Goal: Information Seeking & Learning: Learn about a topic

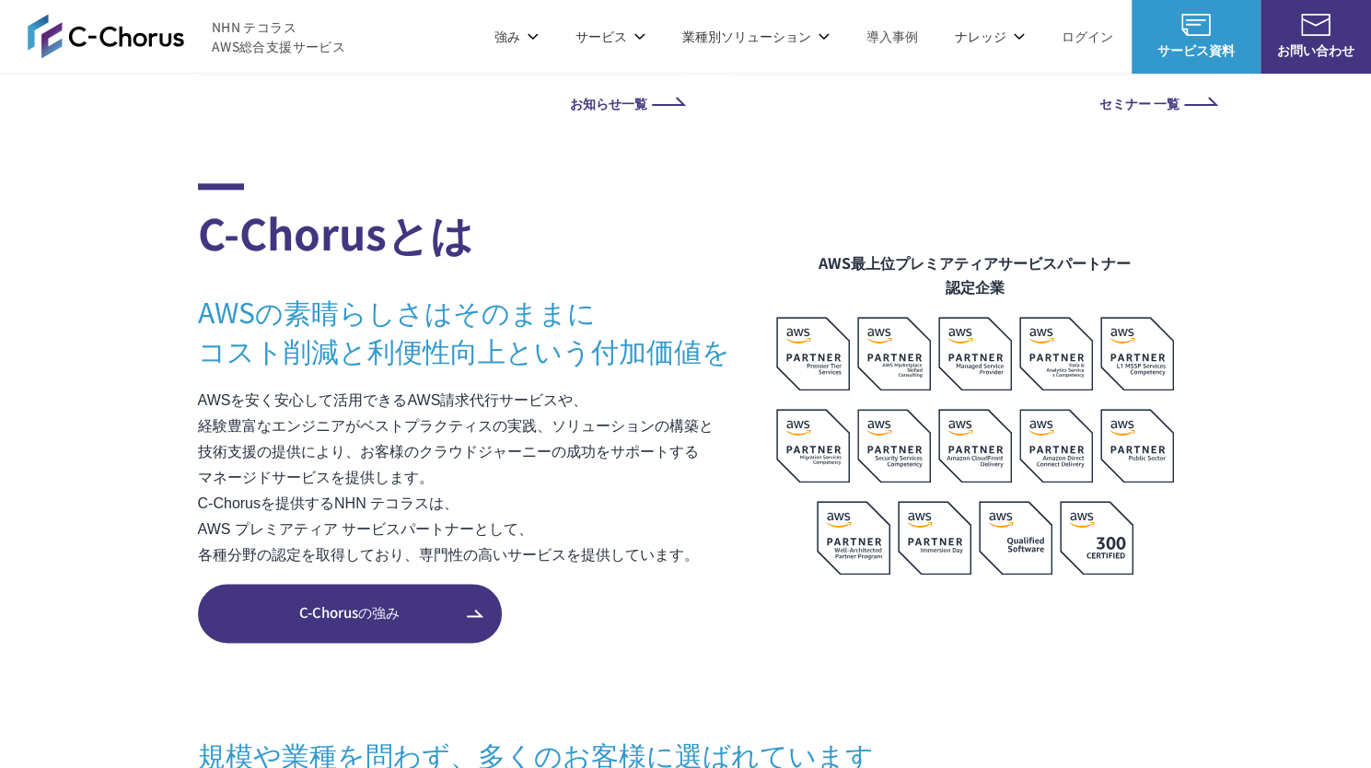
scroll to position [946, 0]
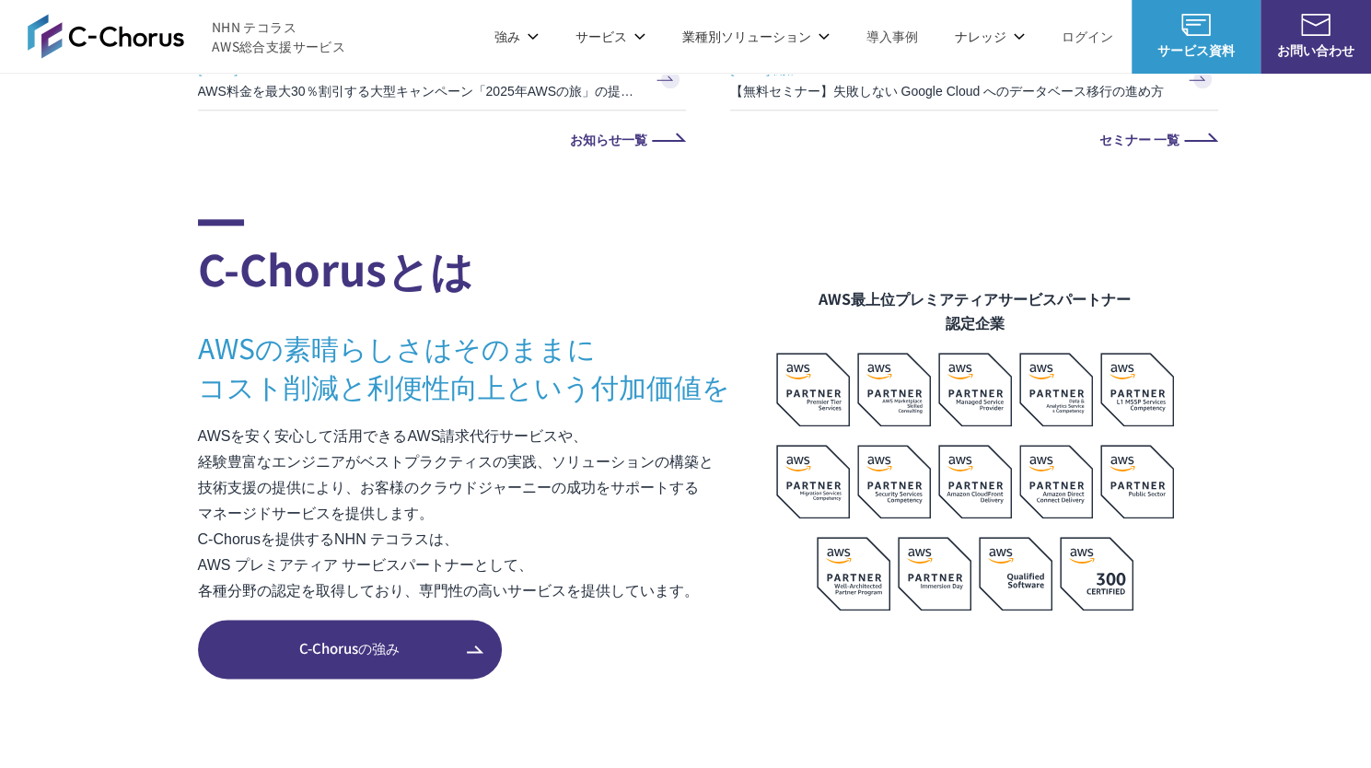
click at [319, 641] on span "C-Chorusの強み" at bounding box center [350, 648] width 304 height 21
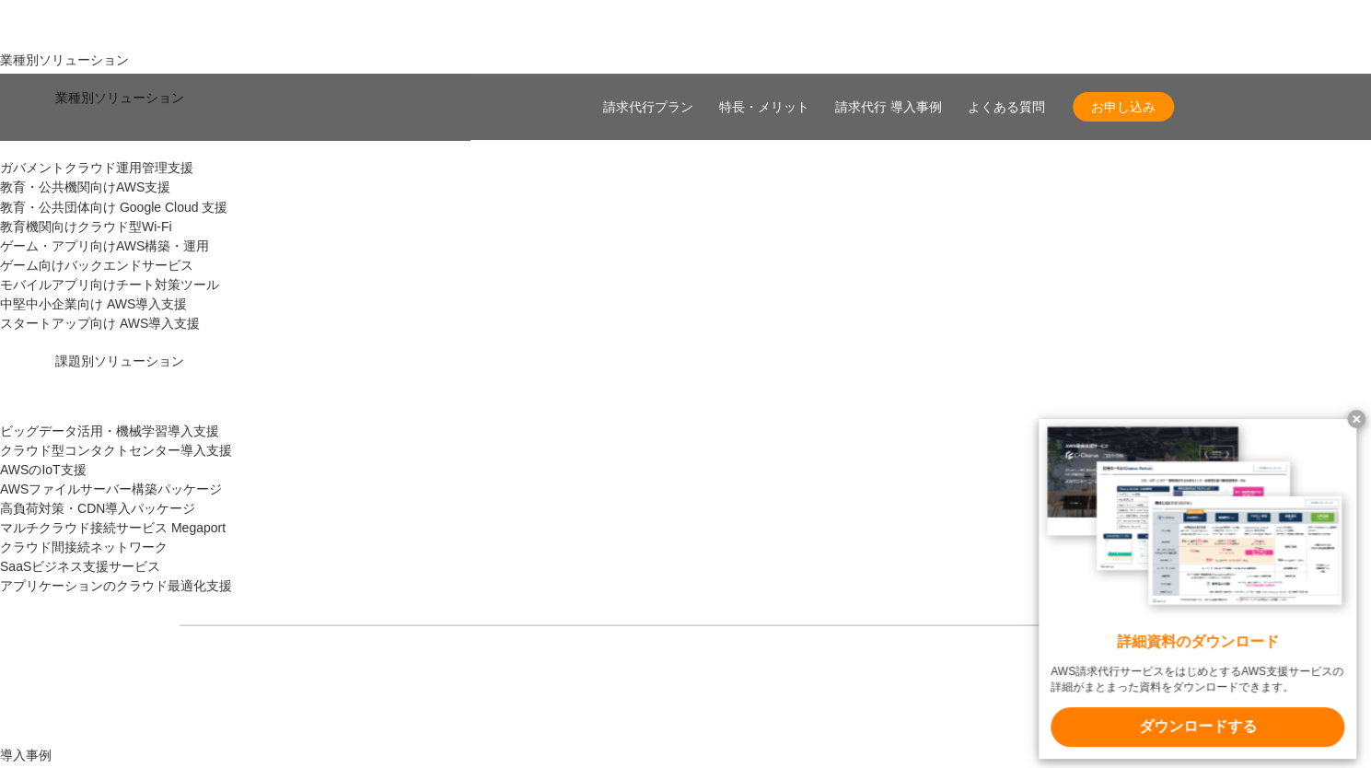
scroll to position [1857, 0]
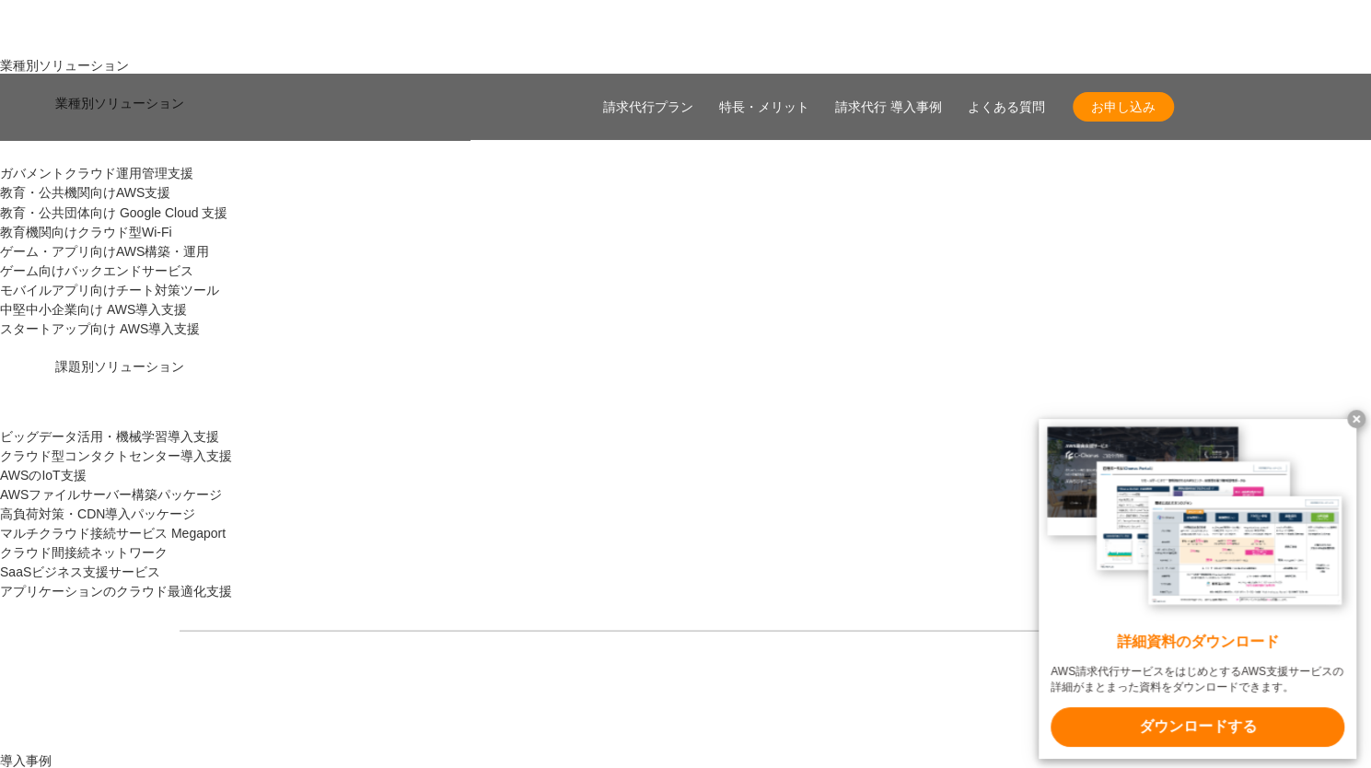
click at [1350, 417] on x-t at bounding box center [1356, 419] width 18 height 18
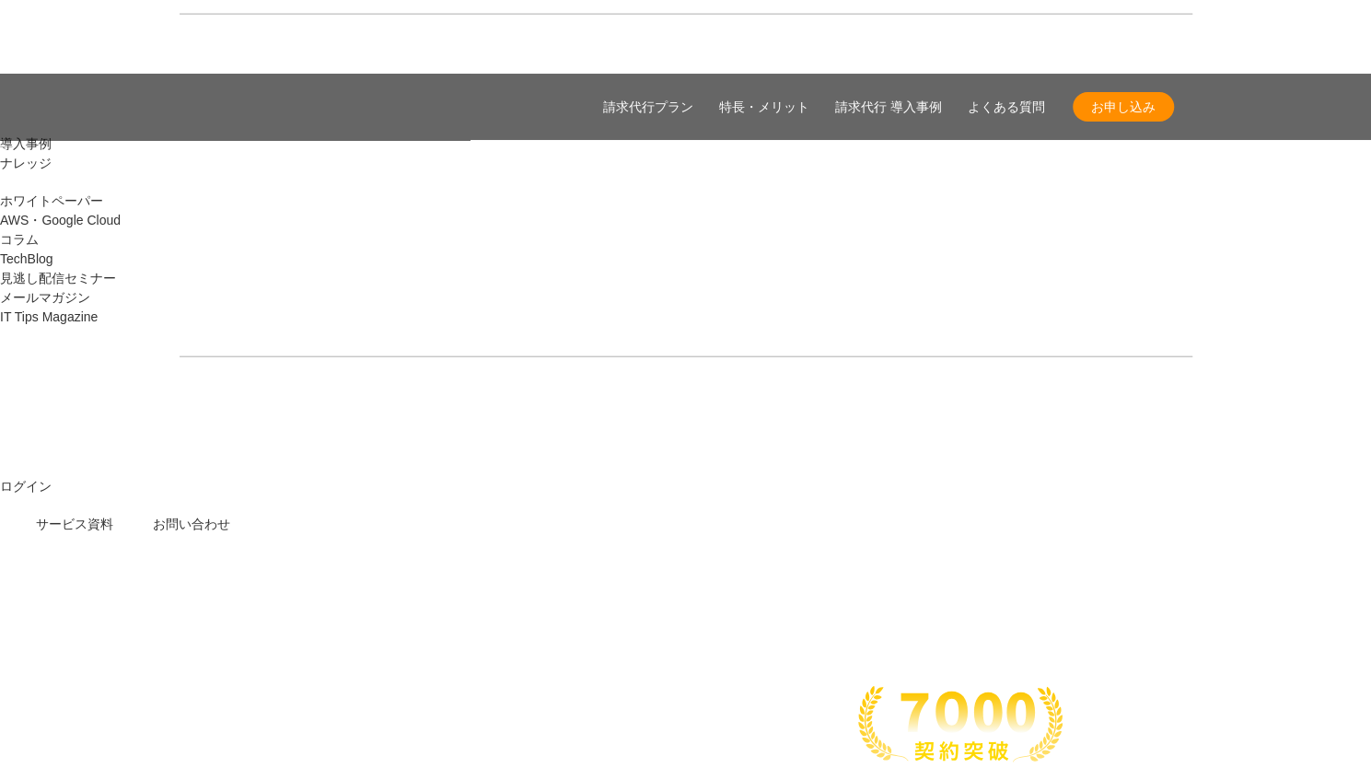
scroll to position [2406, 0]
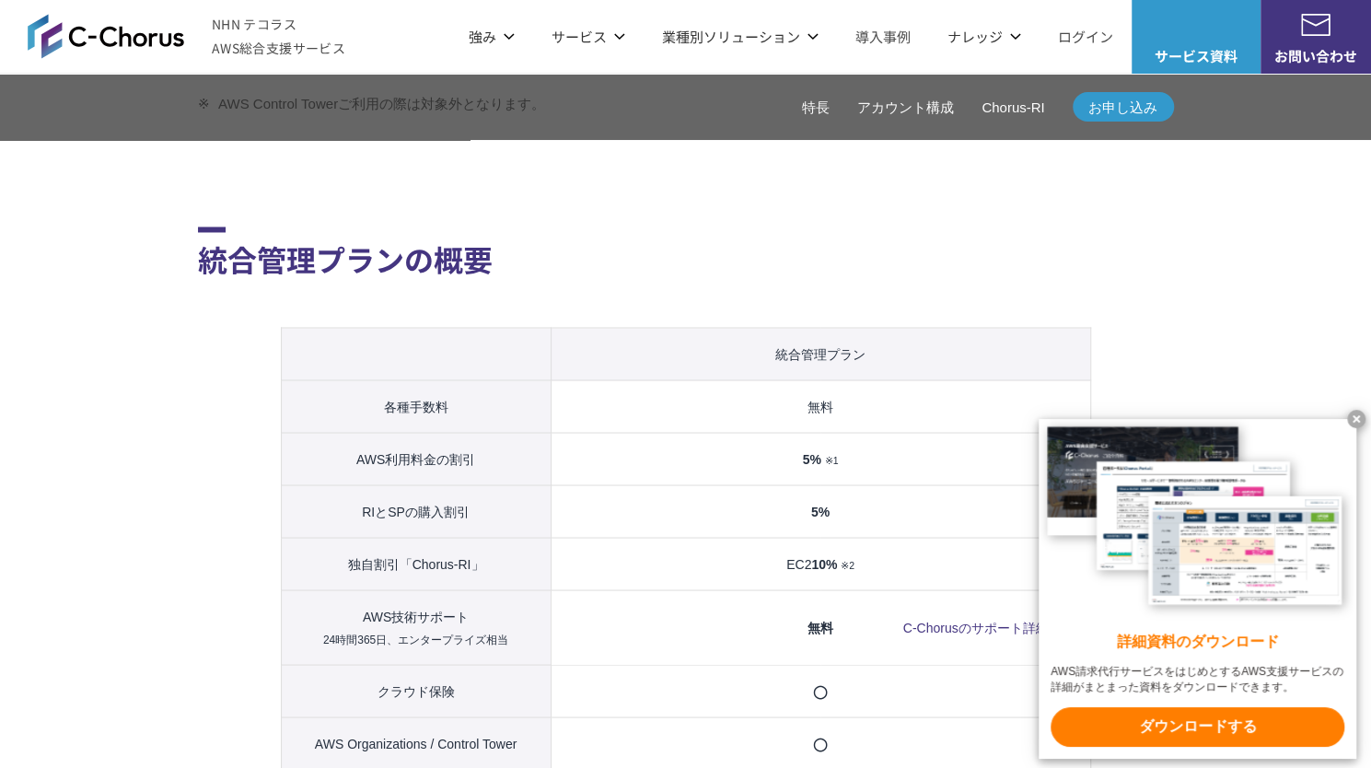
scroll to position [1709, 0]
